Goal: Use online tool/utility: Utilize a website feature to perform a specific function

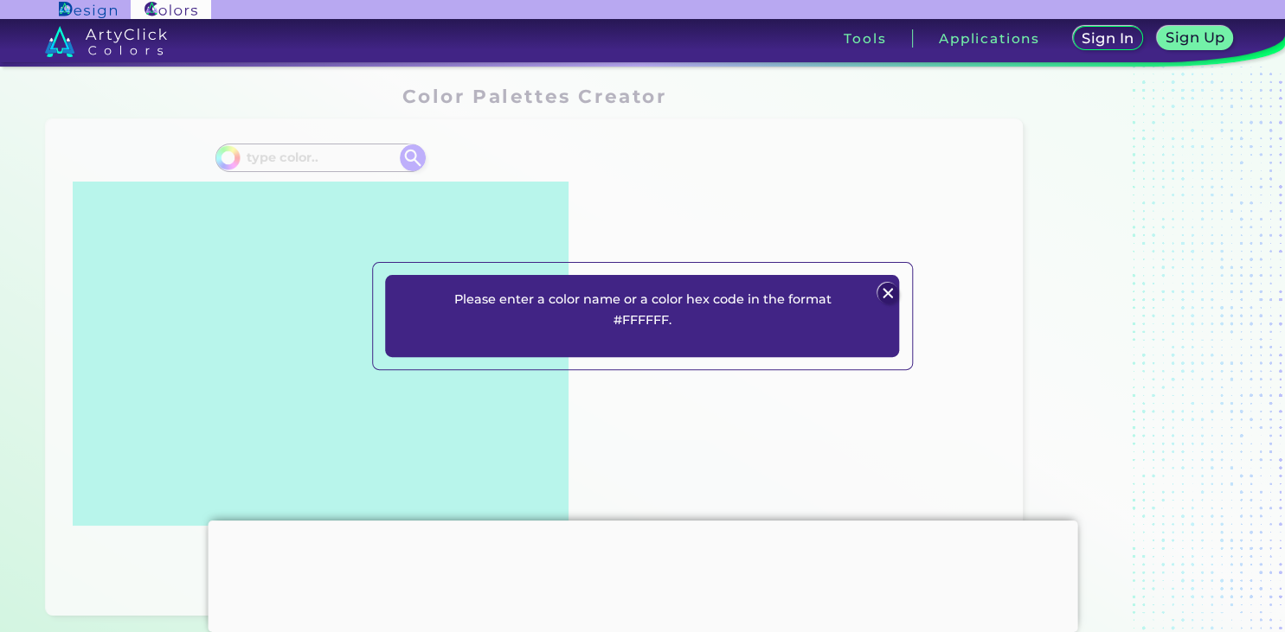
click at [882, 289] on img at bounding box center [887, 293] width 21 height 21
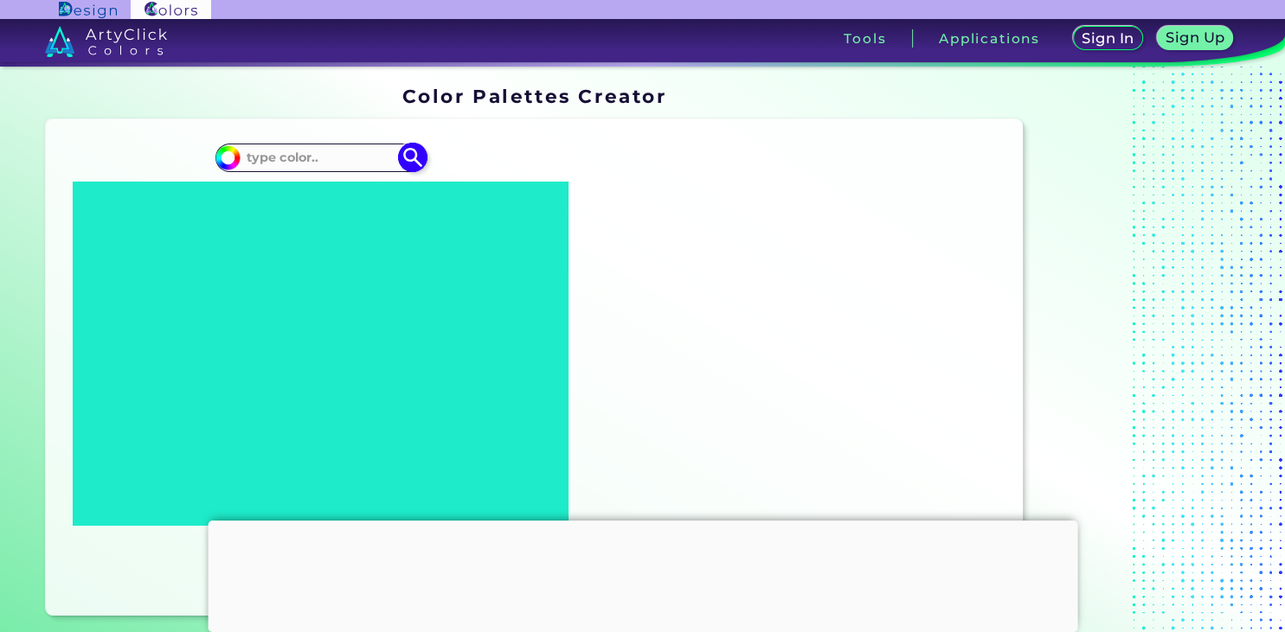
click at [273, 153] on input at bounding box center [321, 157] width 161 height 23
paste input "(255, 253, 252)"
type input "(255, 253, 252)"
click at [414, 157] on img at bounding box center [413, 158] width 30 height 30
type input "#000000"
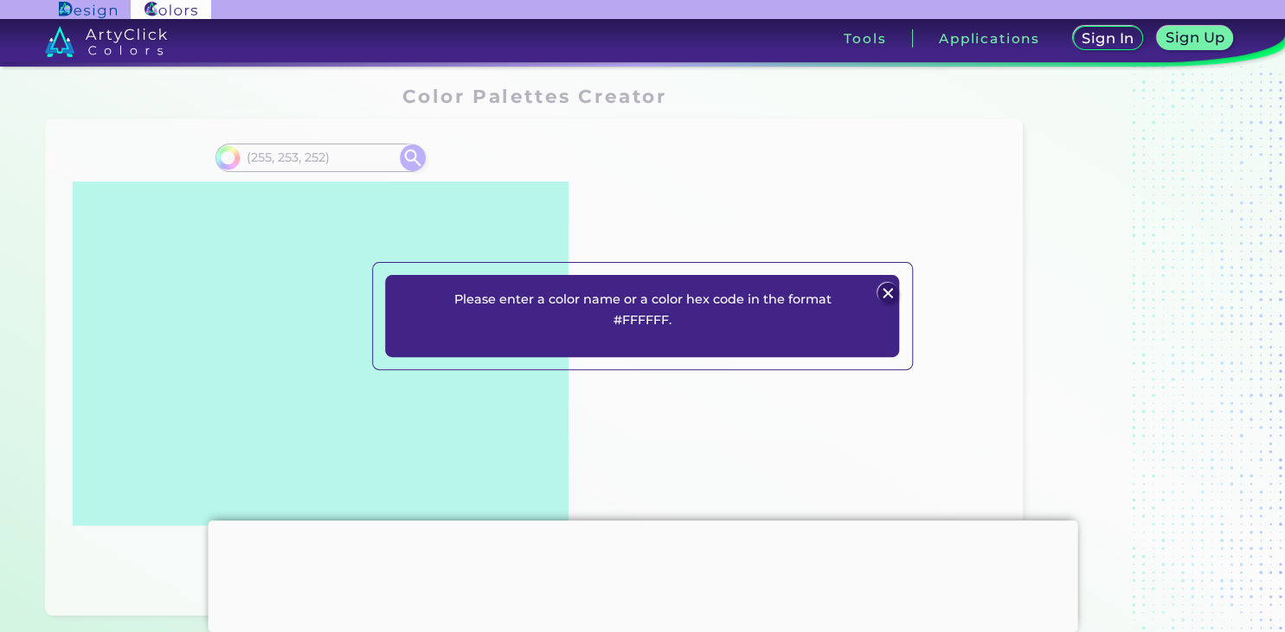
click at [891, 288] on img at bounding box center [887, 293] width 21 height 21
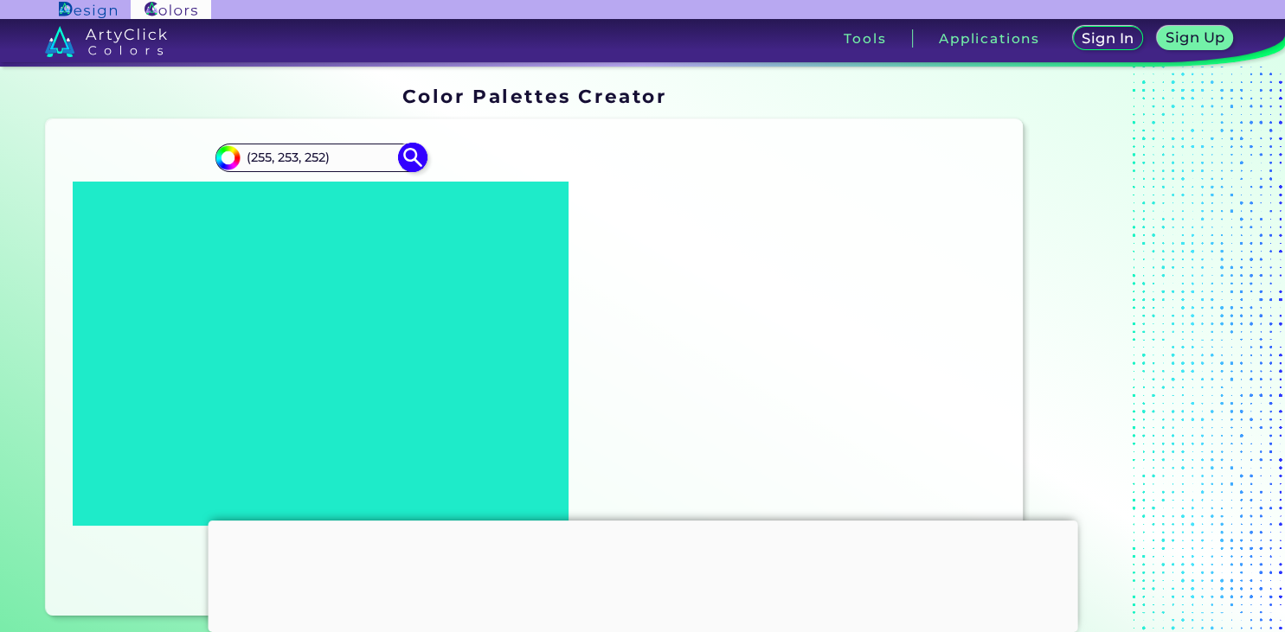
drag, startPoint x: 334, startPoint y: 160, endPoint x: 233, endPoint y: 155, distance: 101.4
click at [241, 155] on input "(255, 253, 252)" at bounding box center [321, 157] width 161 height 23
paste input "d2cbc1"
type input "d2cbc1"
type input "#000000"
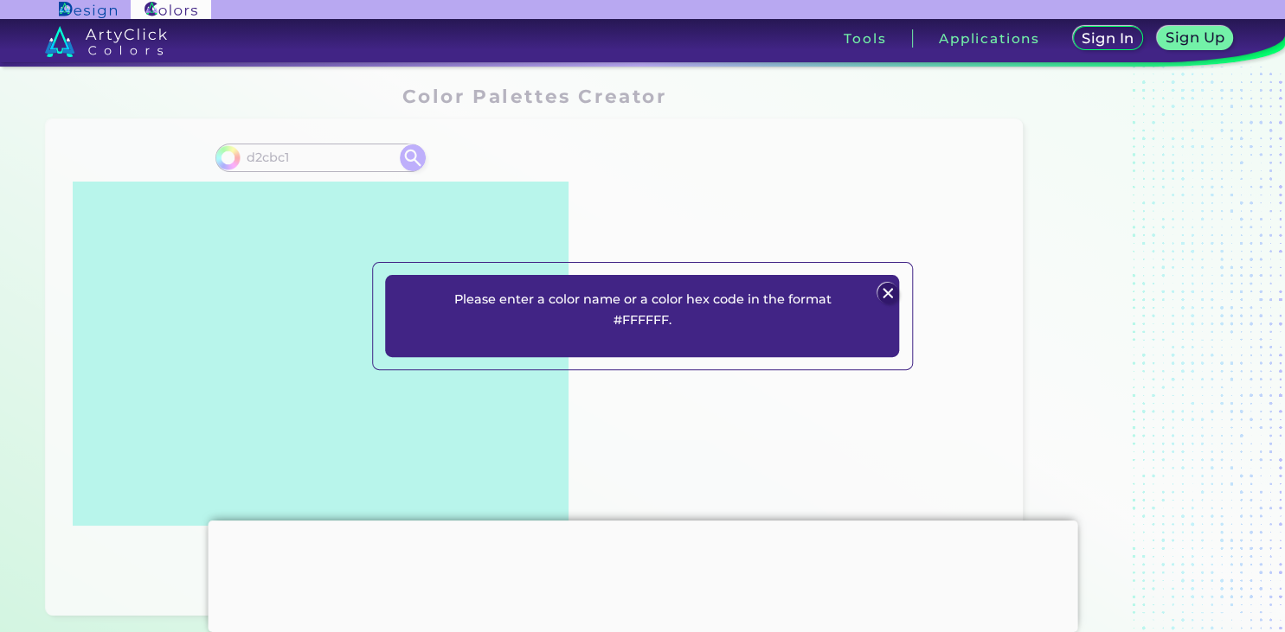
click at [890, 284] on img at bounding box center [887, 293] width 21 height 21
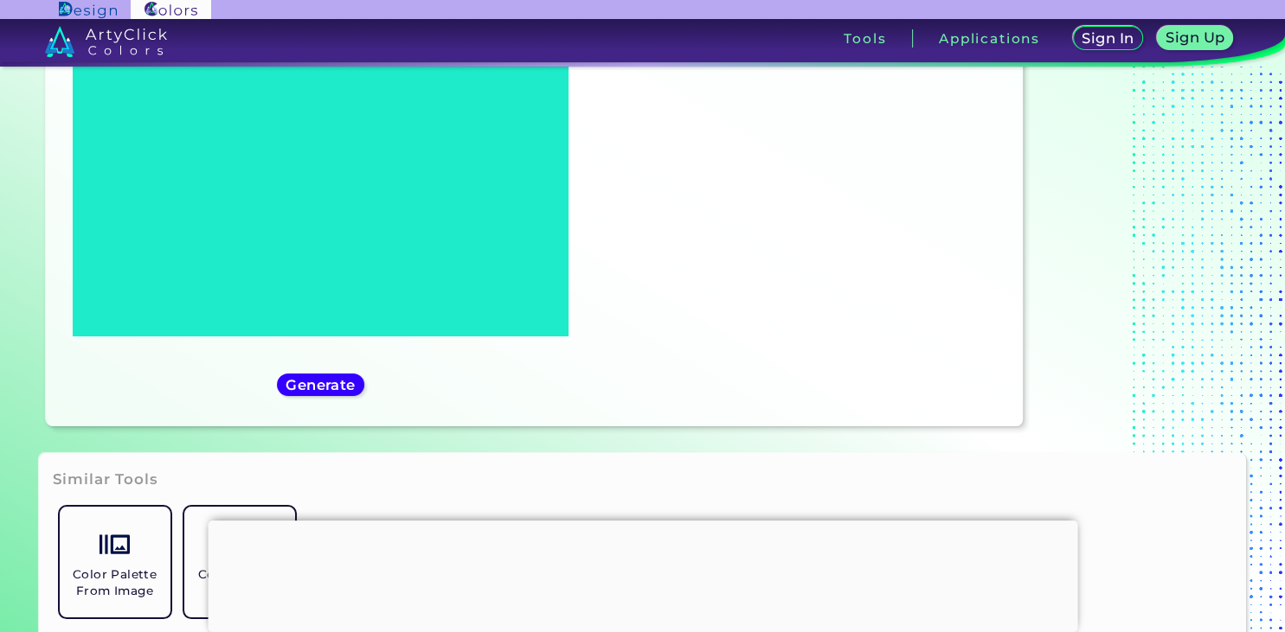
scroll to position [273, 0]
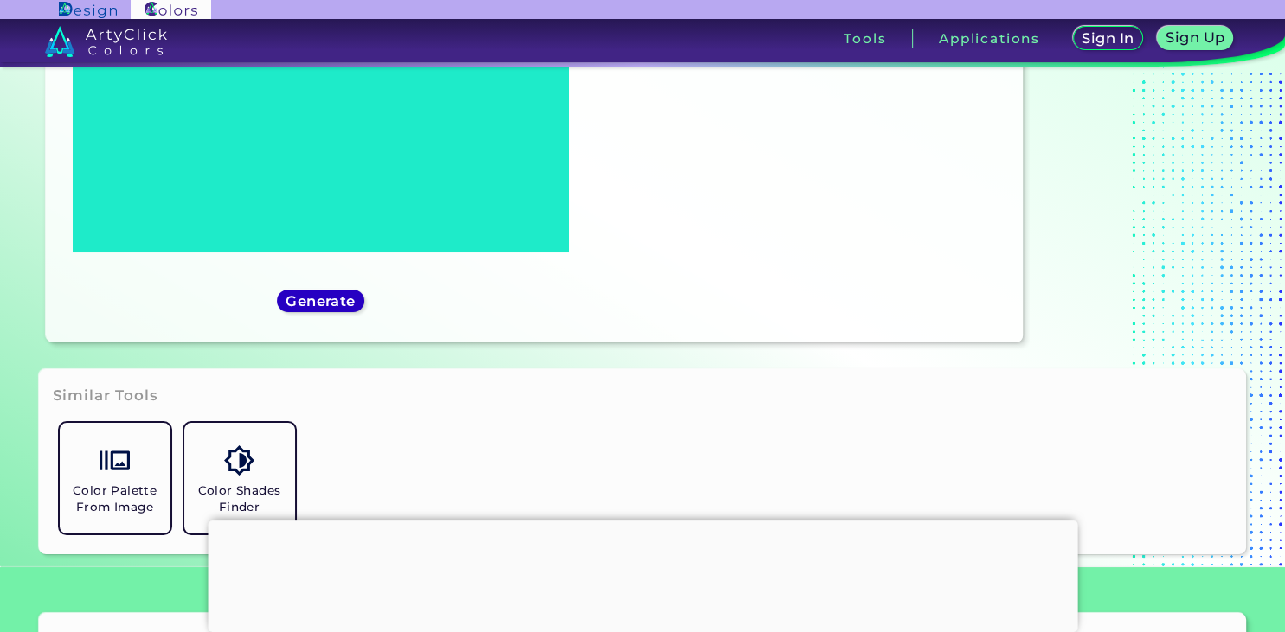
click at [337, 303] on h5 "Generate" at bounding box center [320, 301] width 73 height 15
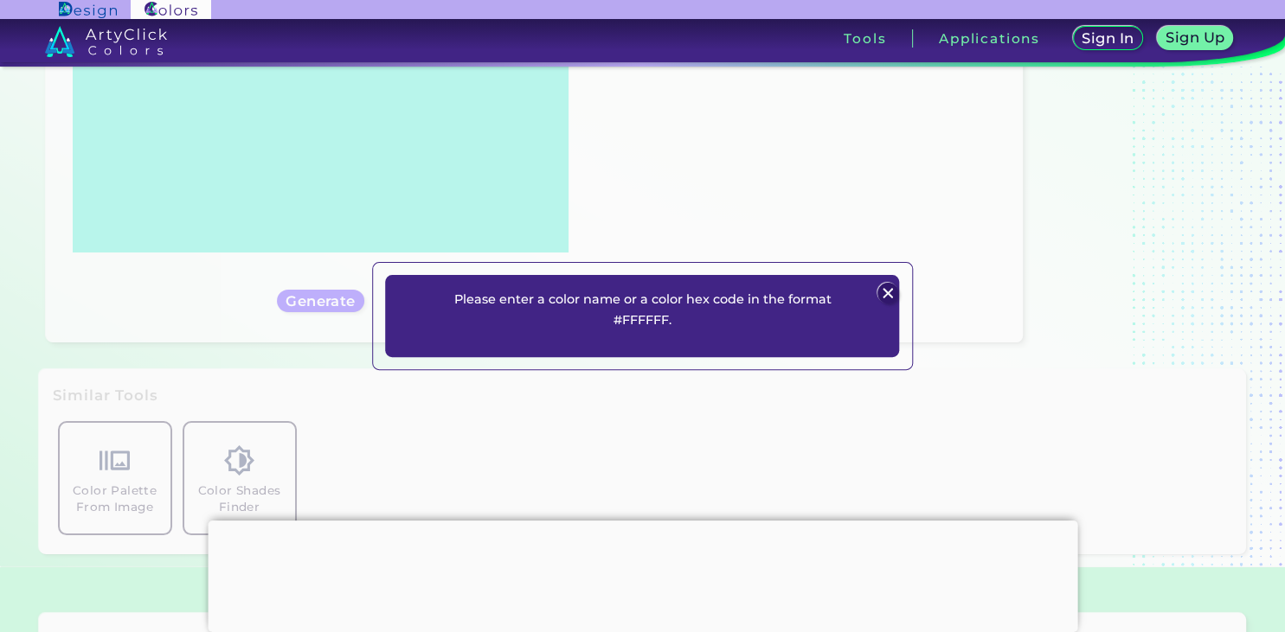
click at [890, 290] on img at bounding box center [887, 293] width 21 height 21
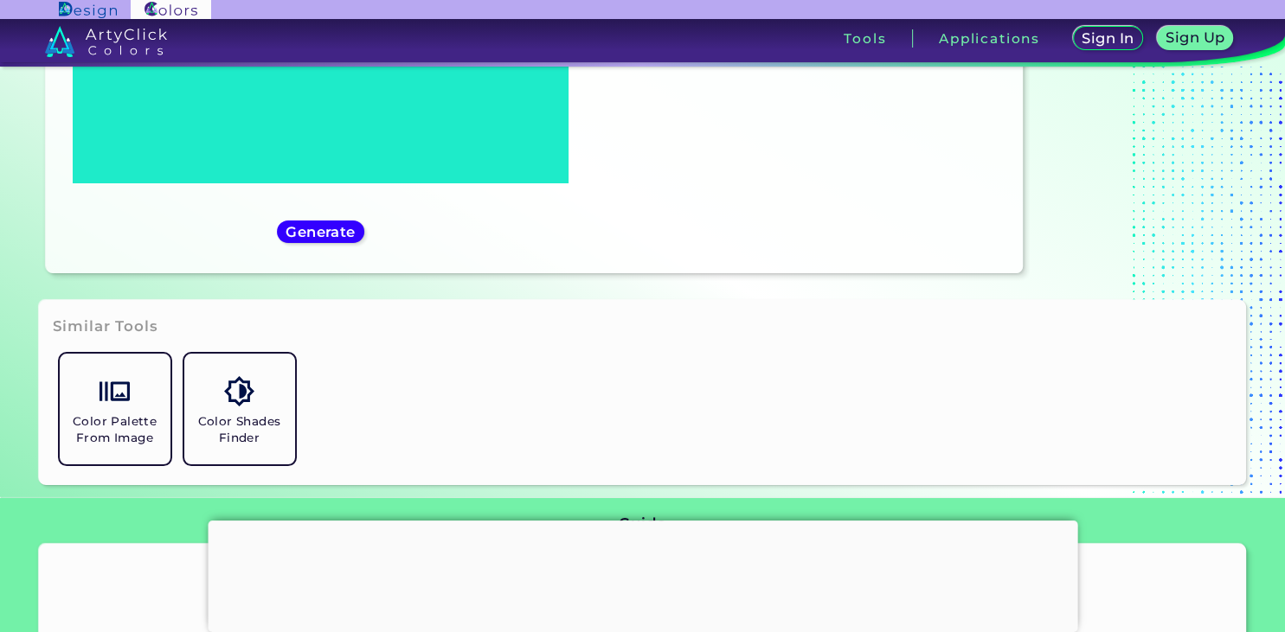
scroll to position [365, 0]
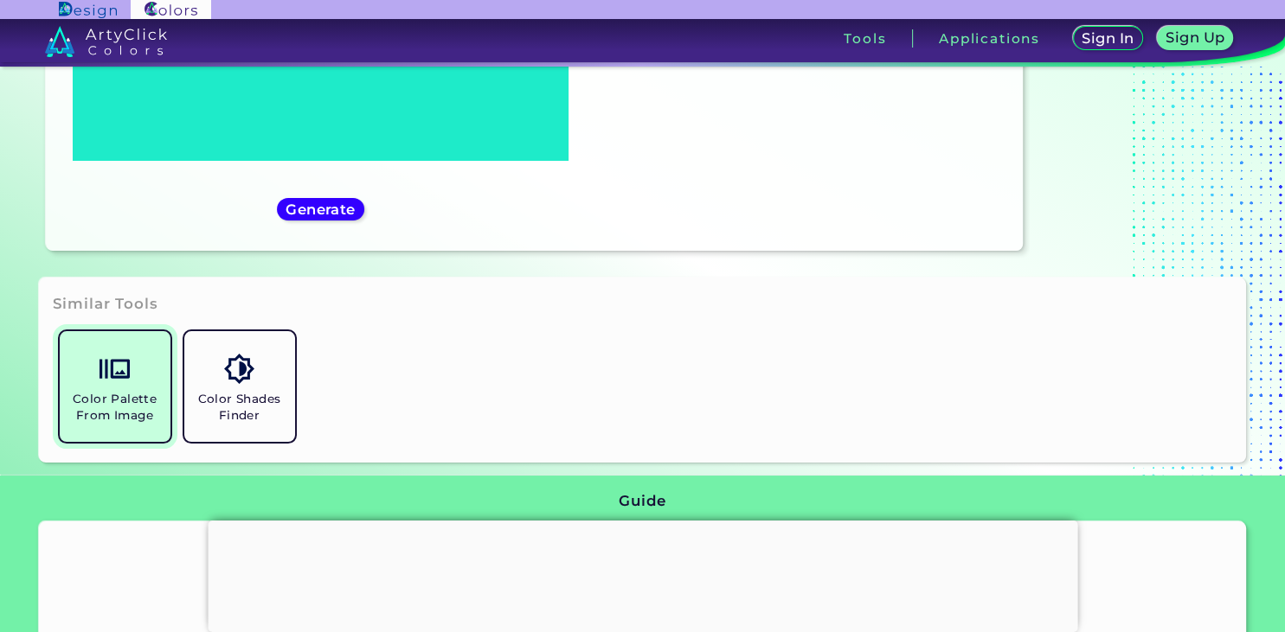
click at [102, 388] on link "Color Palette From Image" at bounding box center [115, 386] width 125 height 125
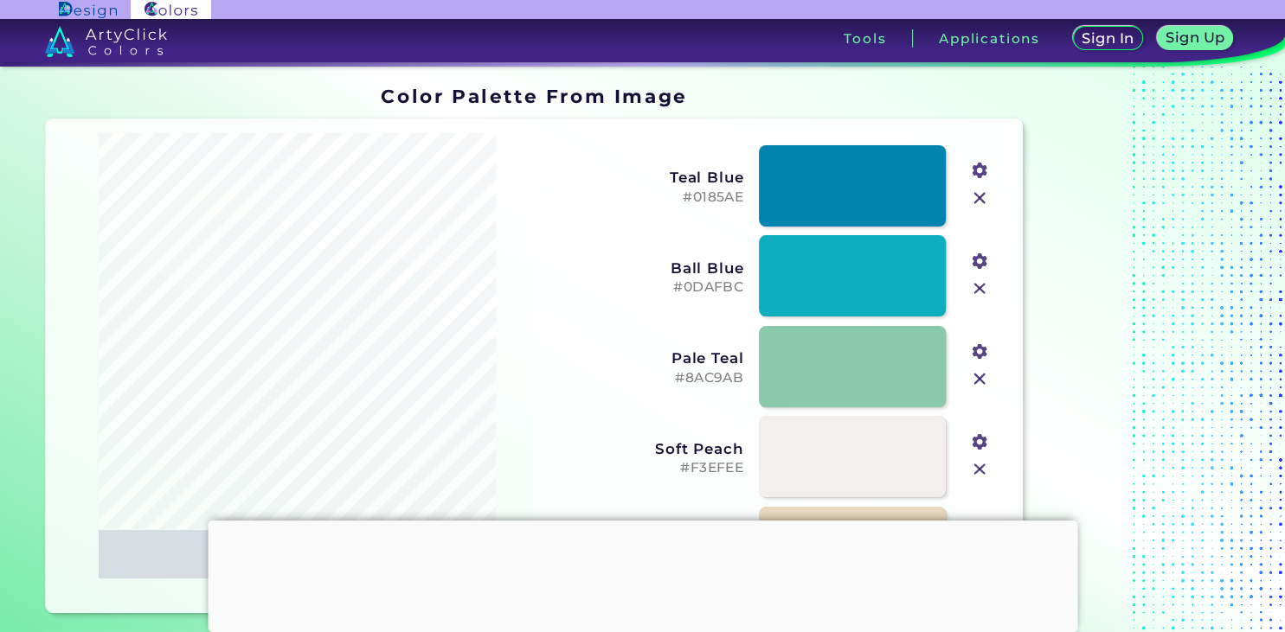
scroll to position [91, 0]
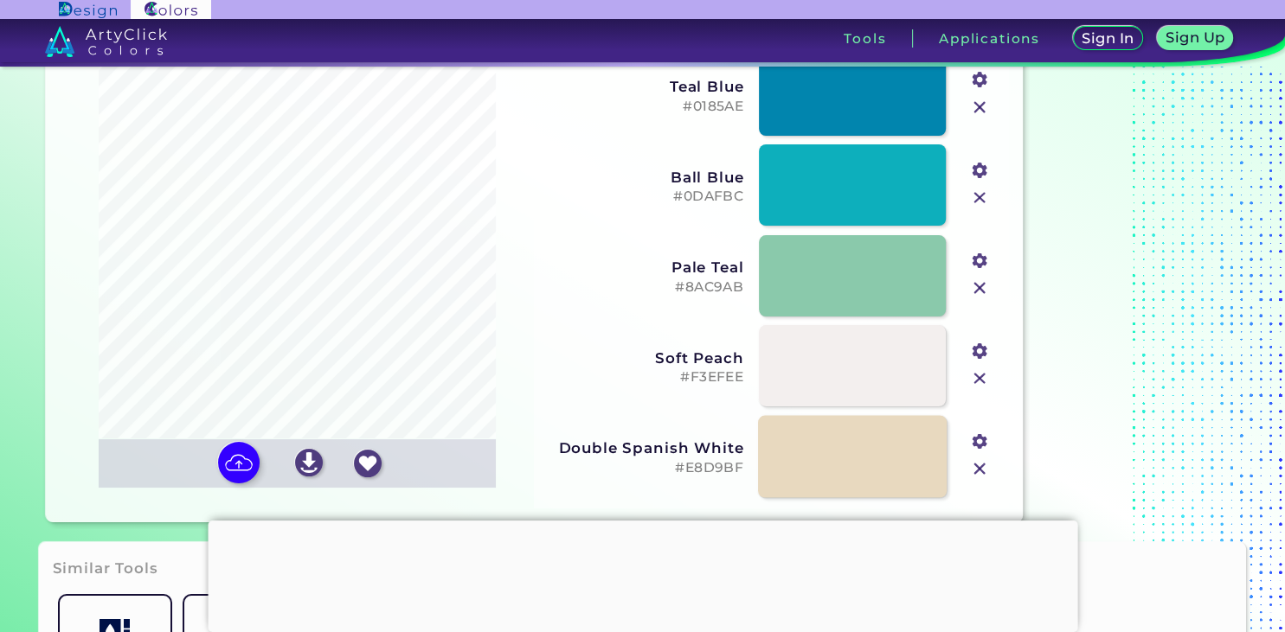
click at [808, 446] on link at bounding box center [852, 456] width 189 height 82
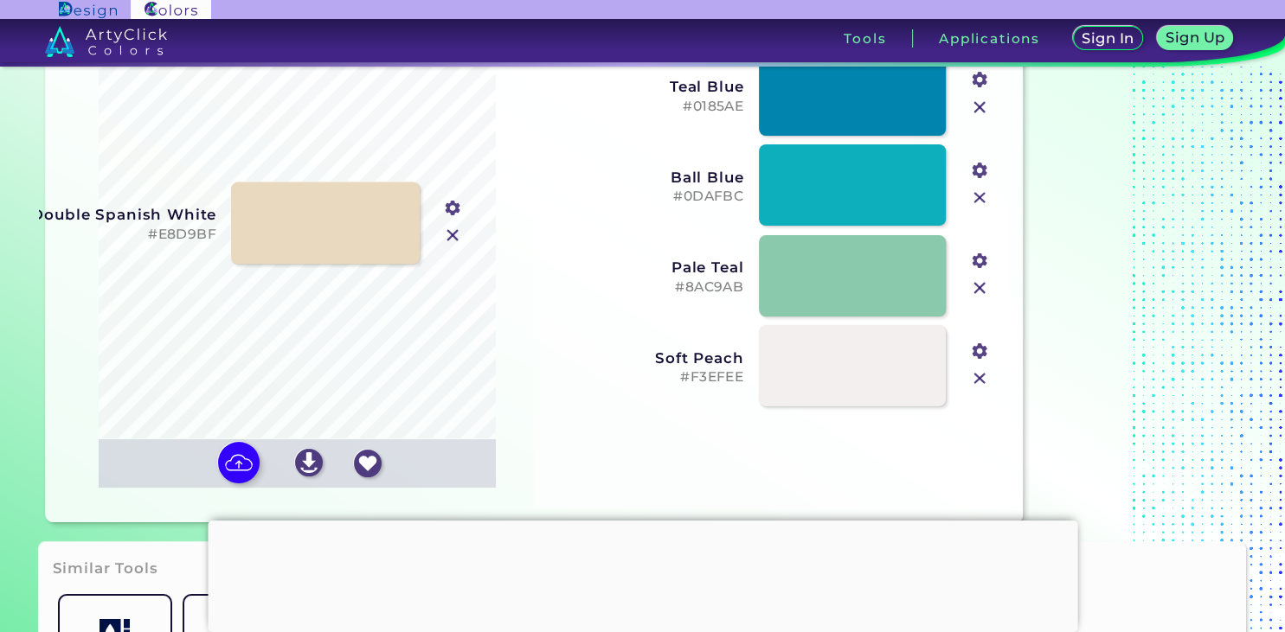
drag, startPoint x: 812, startPoint y: 448, endPoint x: 280, endPoint y: 212, distance: 582.1
click at [280, 212] on link at bounding box center [325, 223] width 189 height 82
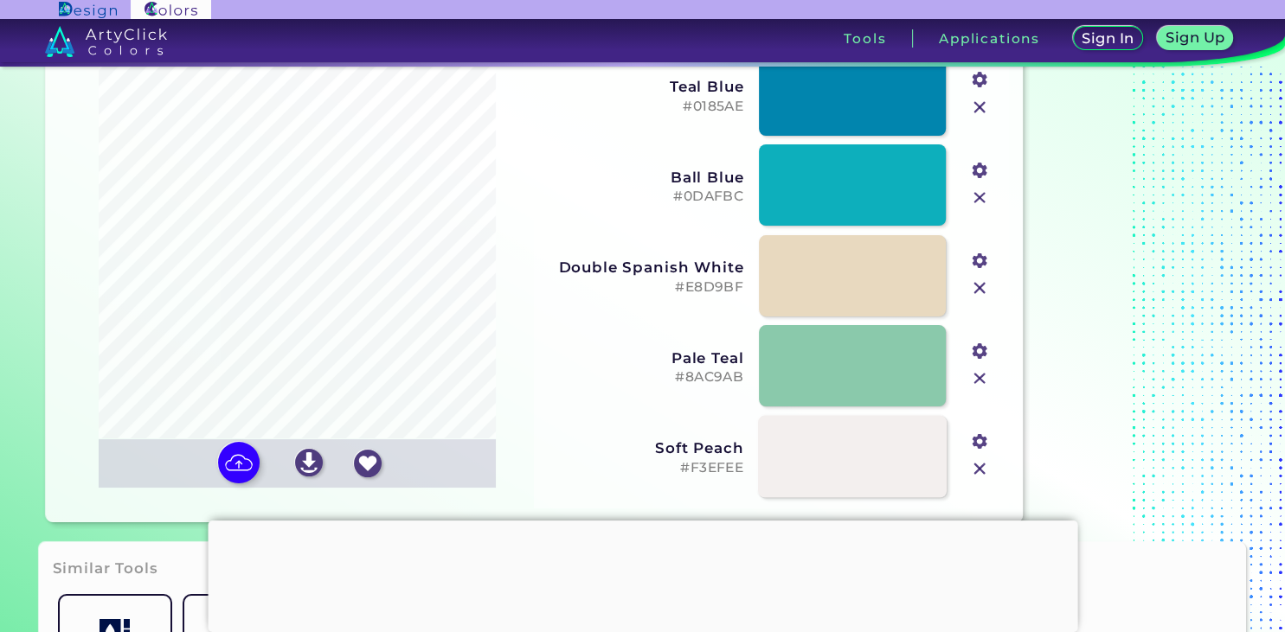
click at [843, 471] on link at bounding box center [852, 456] width 189 height 82
click at [814, 279] on link at bounding box center [852, 275] width 189 height 82
